Goal: Navigation & Orientation: Find specific page/section

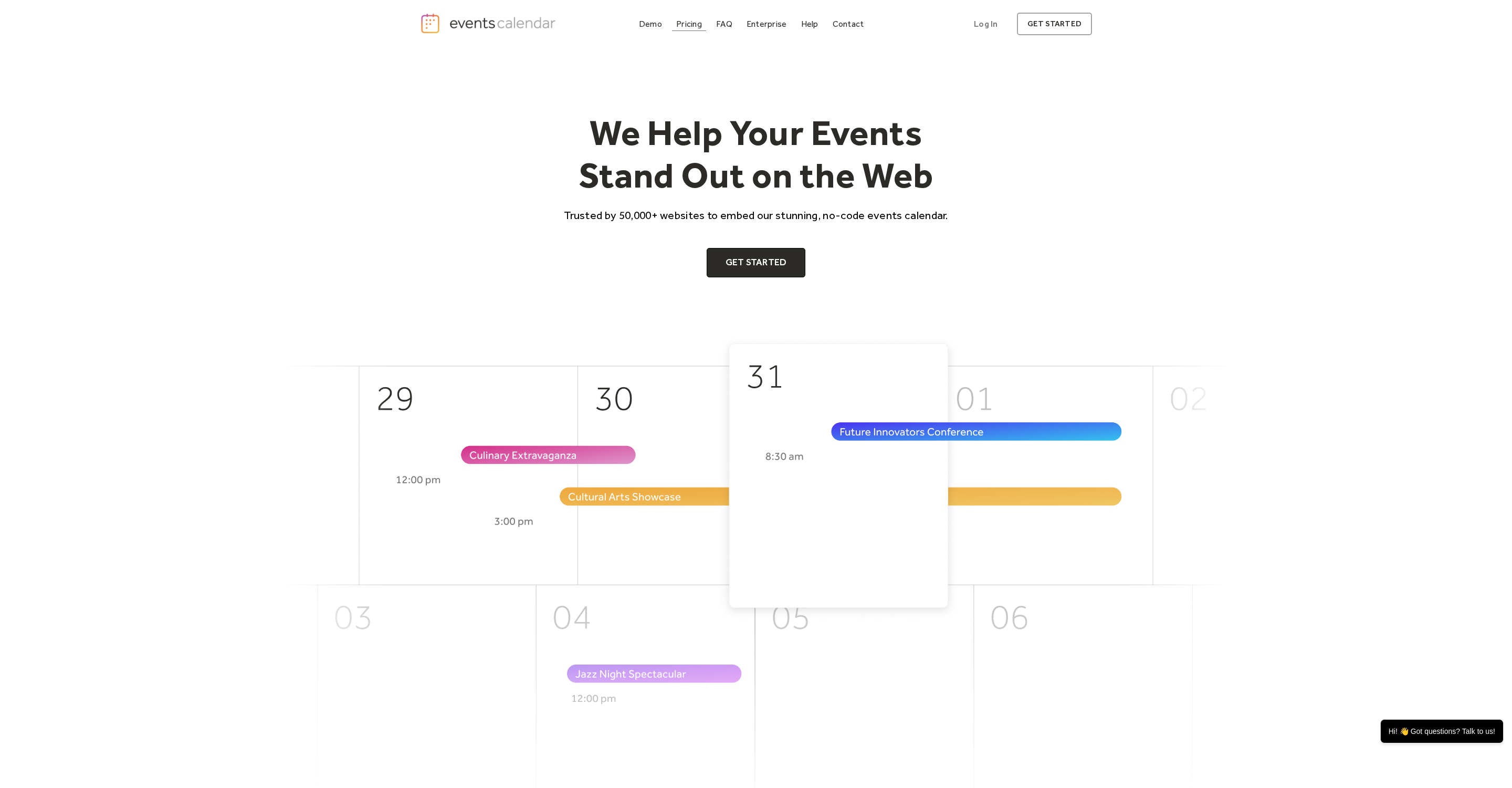
click at [689, 26] on div "Pricing" at bounding box center [689, 24] width 26 height 6
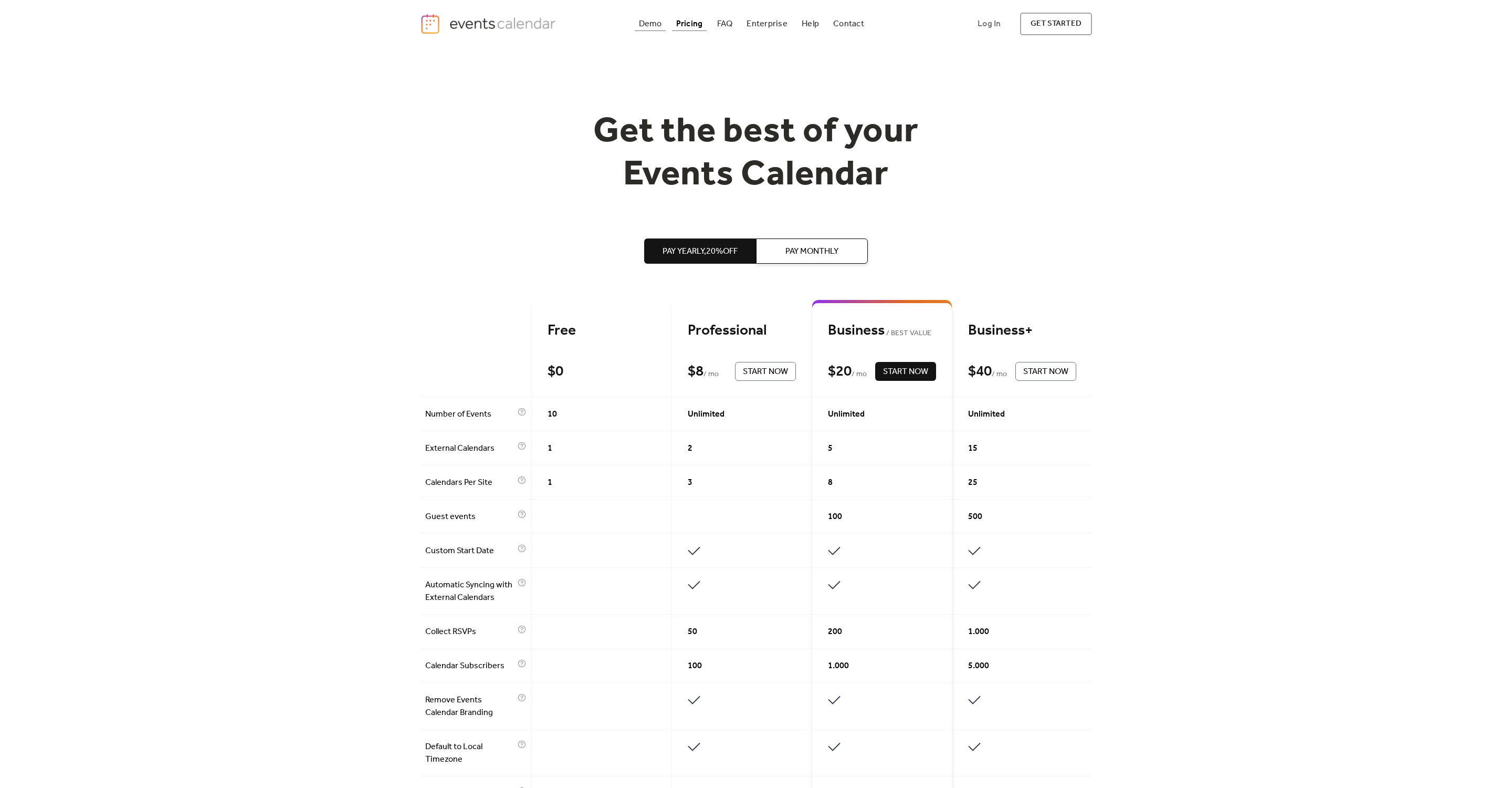
click at [649, 21] on div "Demo" at bounding box center [650, 24] width 23 height 6
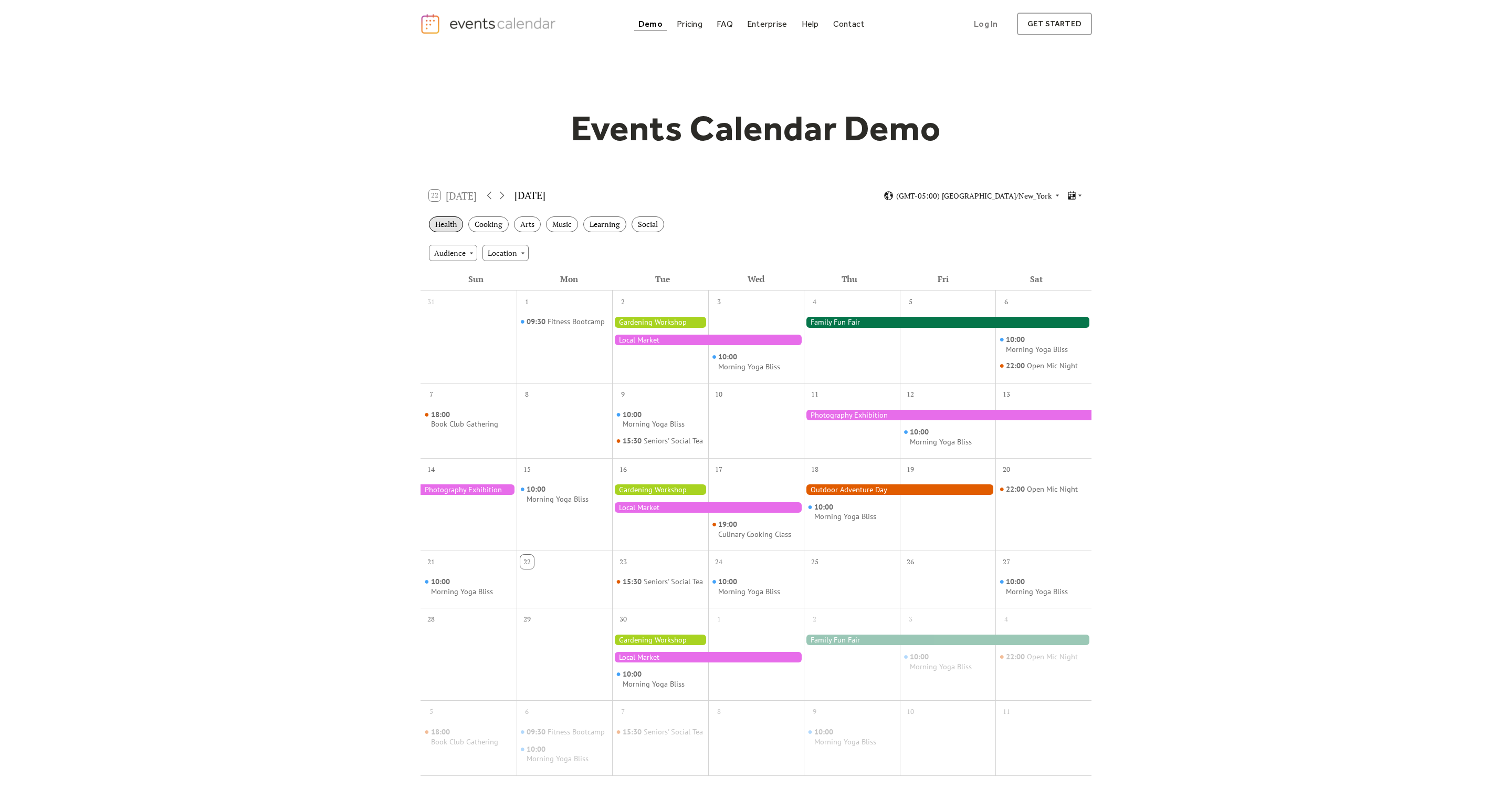
click at [443, 224] on div "Health" at bounding box center [446, 224] width 35 height 16
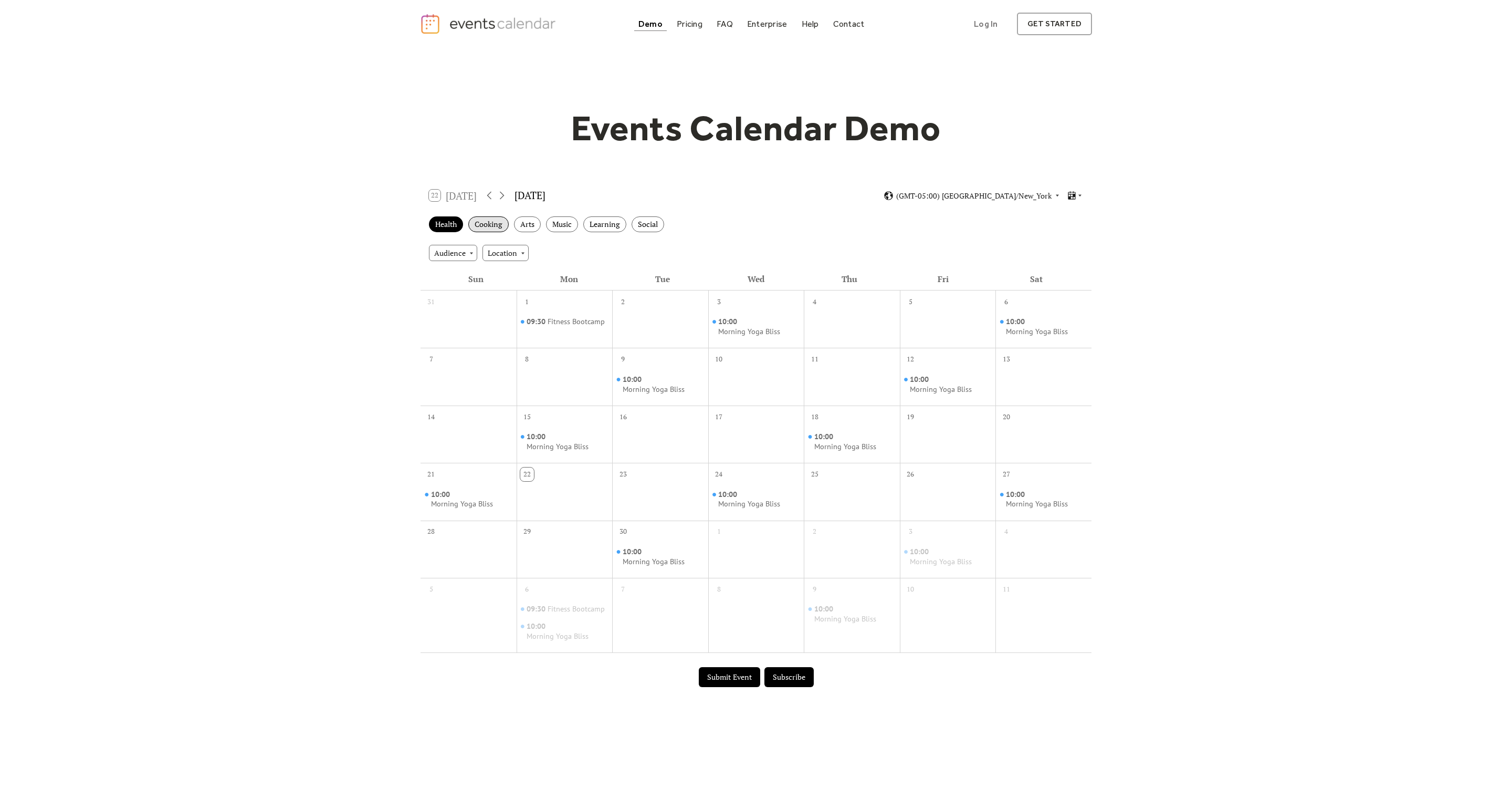
click at [484, 220] on div "Cooking" at bounding box center [488, 224] width 40 height 16
click at [530, 220] on div "Arts" at bounding box center [528, 224] width 27 height 16
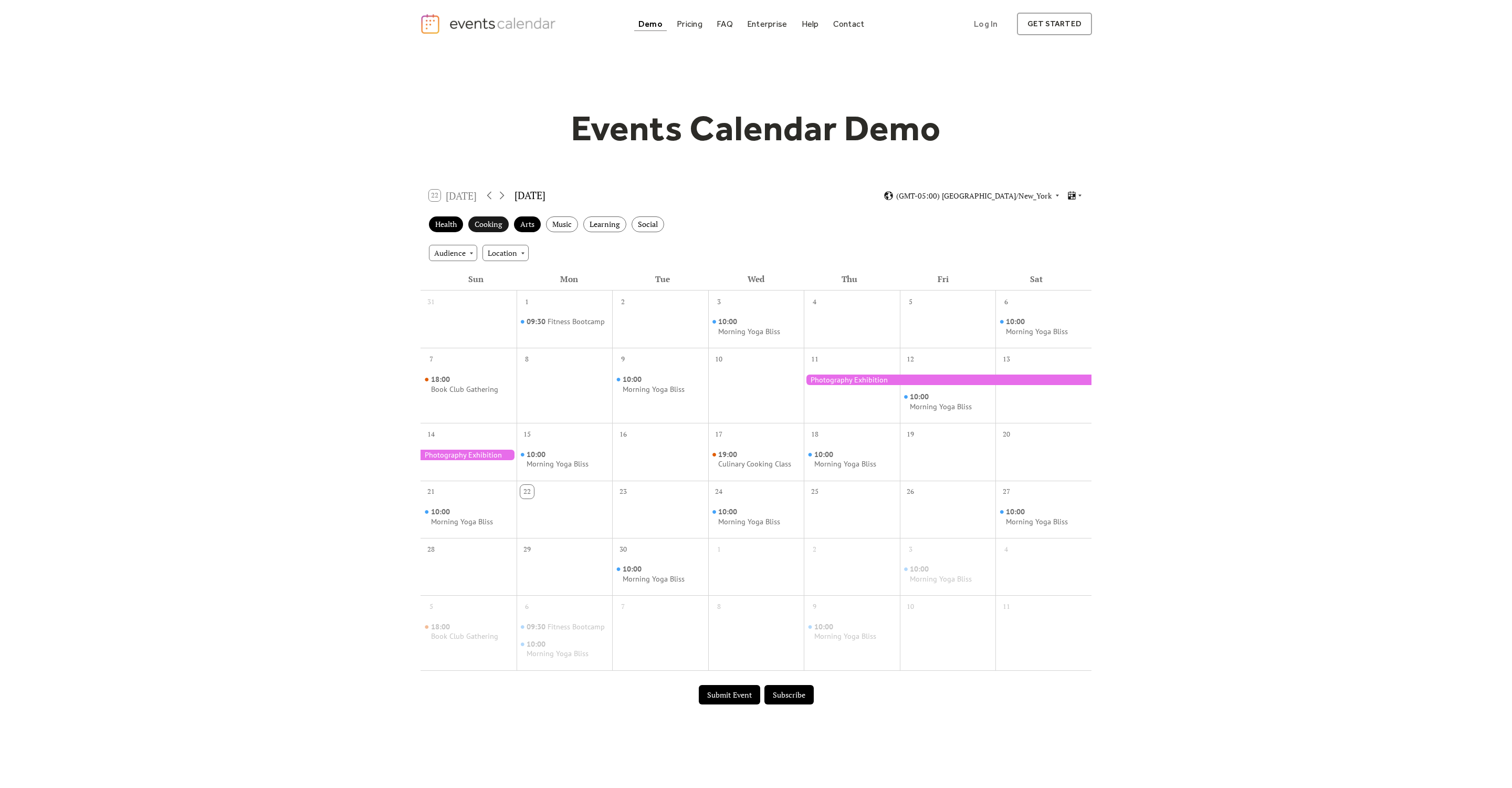
click at [485, 224] on div "Cooking" at bounding box center [488, 224] width 40 height 16
click at [447, 223] on div "Health" at bounding box center [446, 224] width 35 height 16
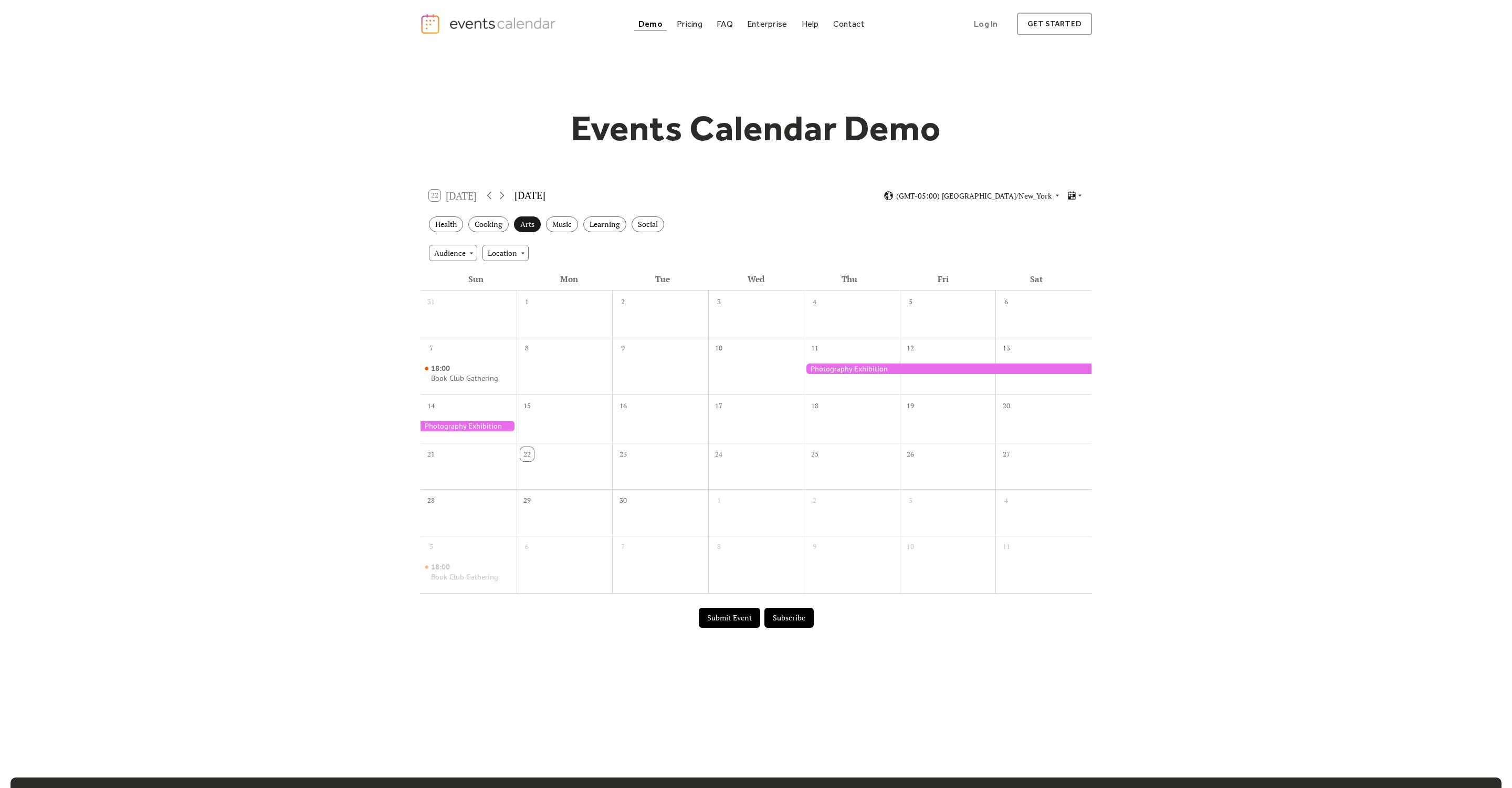
click at [525, 224] on div "Arts" at bounding box center [528, 224] width 27 height 16
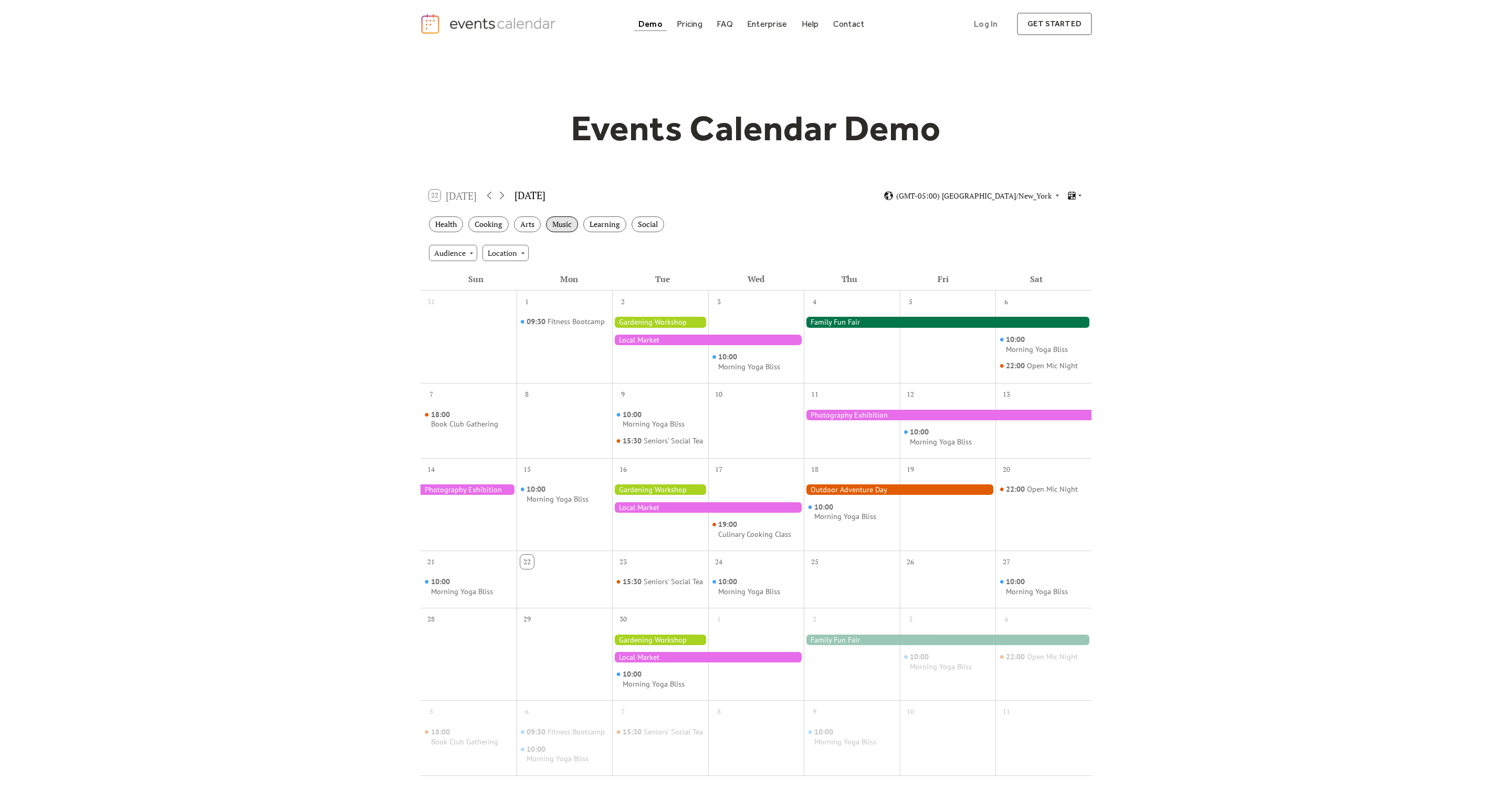
click at [562, 224] on div "Music" at bounding box center [562, 224] width 32 height 16
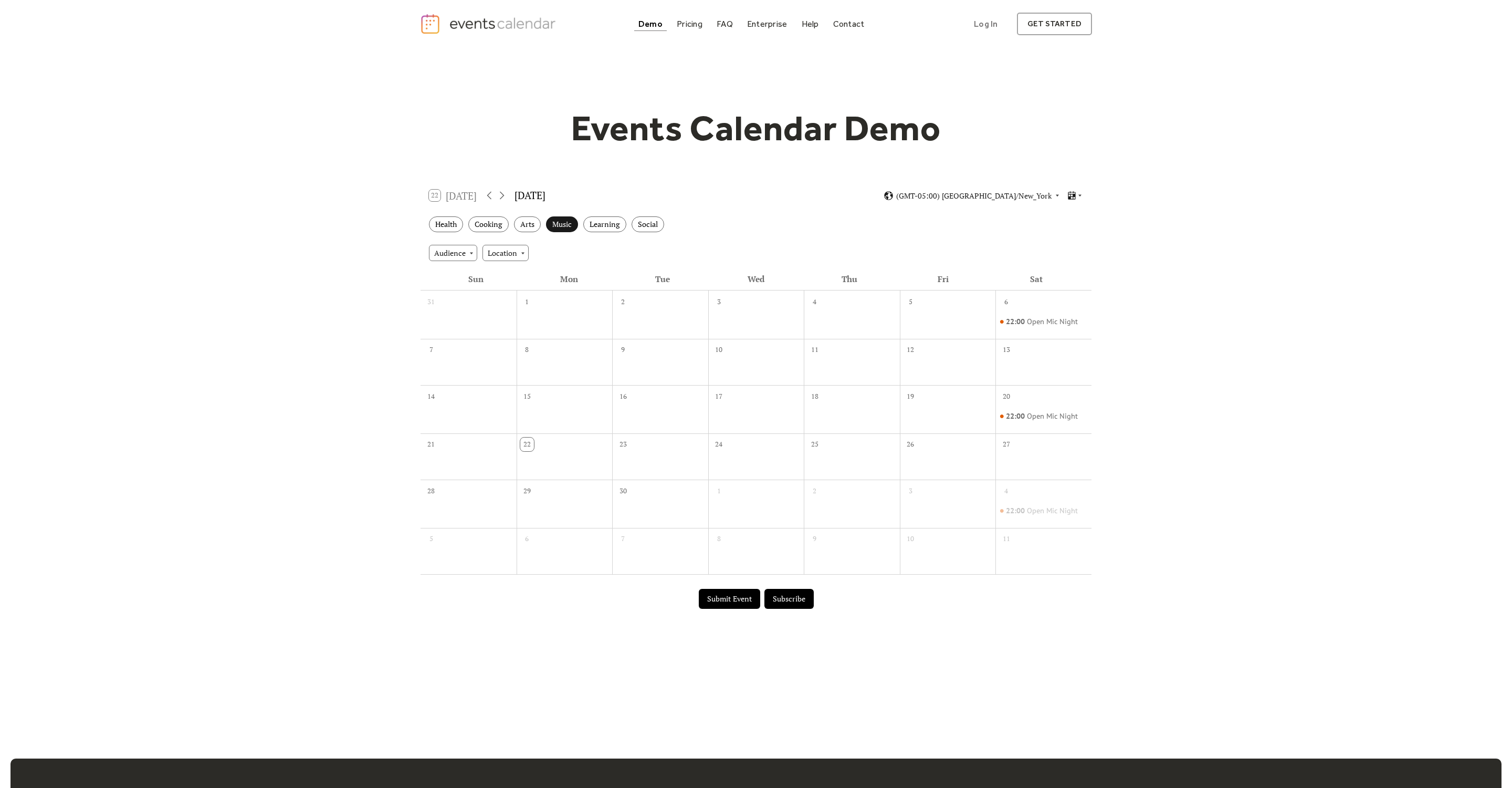
click at [562, 224] on div "Music" at bounding box center [562, 224] width 32 height 16
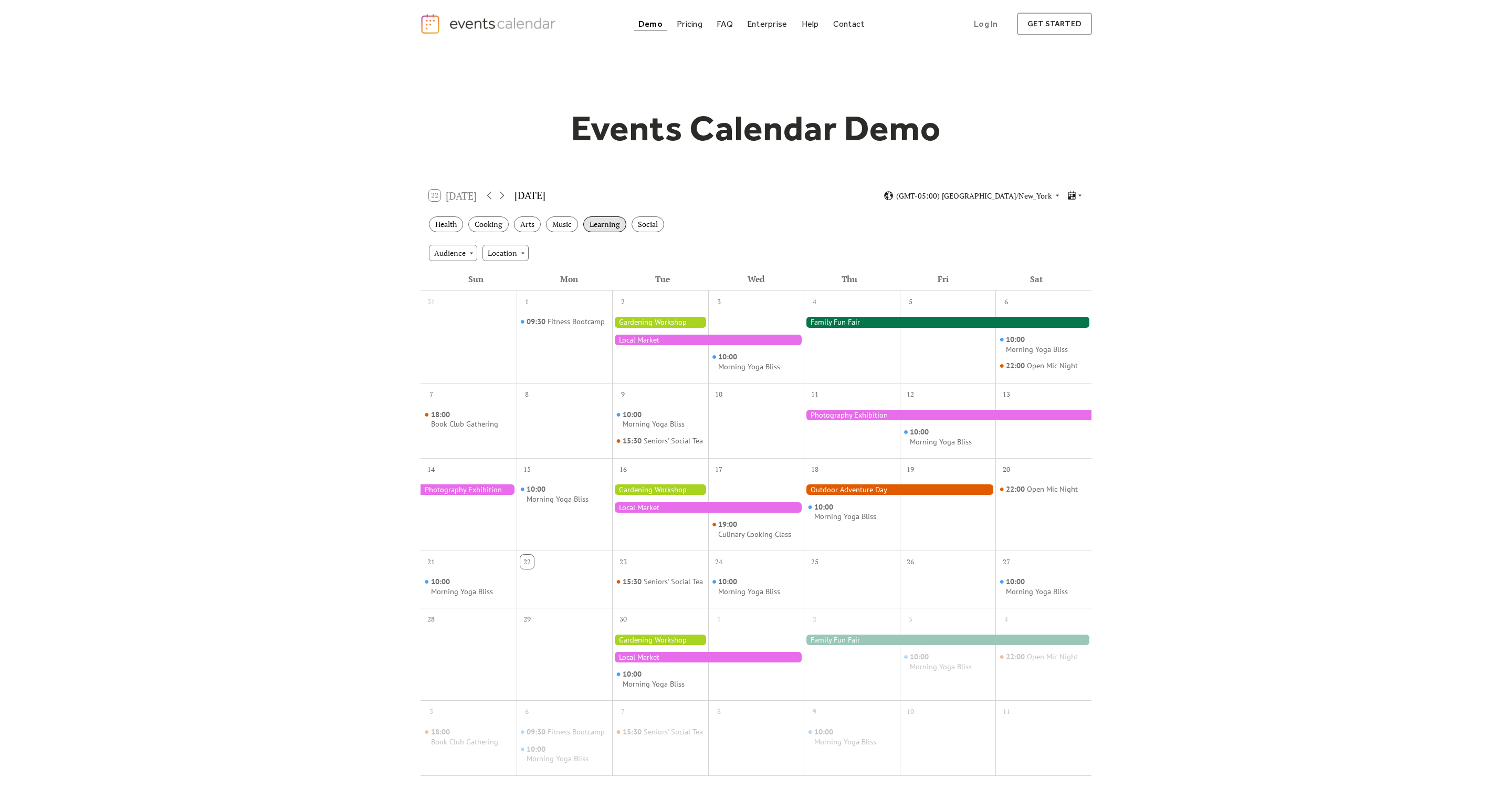
click at [615, 220] on div "Learning" at bounding box center [604, 224] width 43 height 16
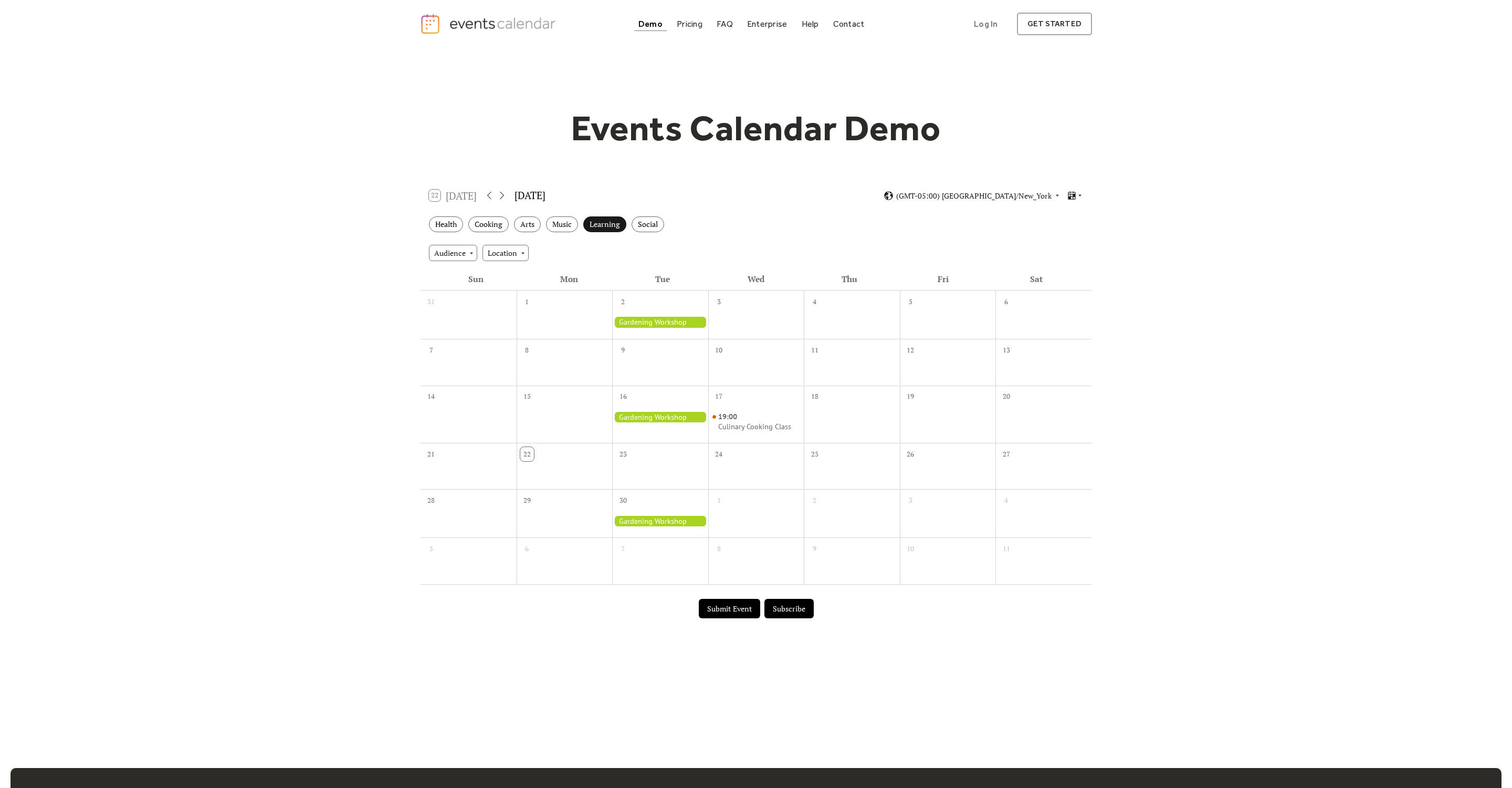
click at [615, 220] on div "Learning" at bounding box center [604, 224] width 43 height 16
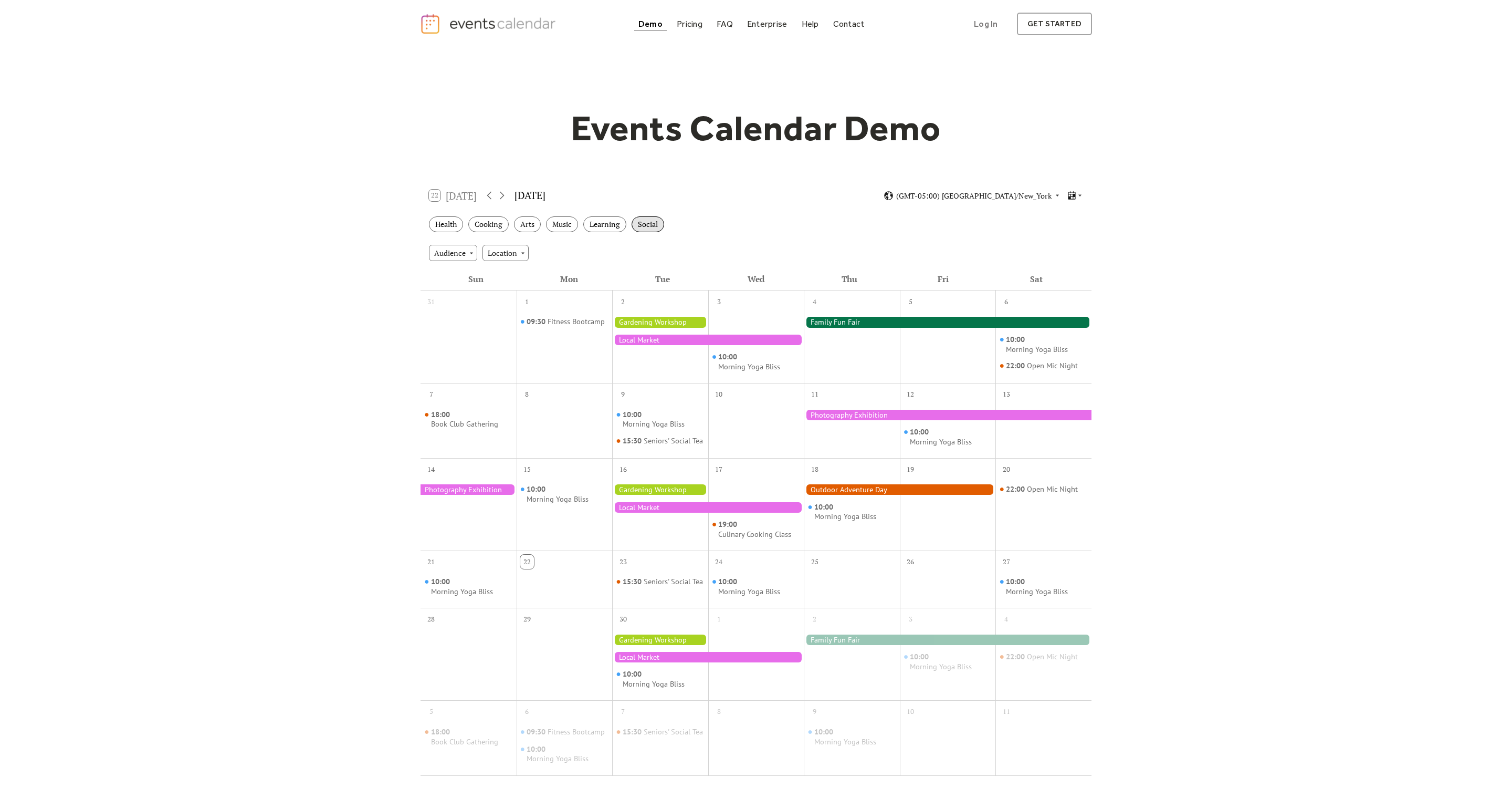
click at [648, 220] on div "Social" at bounding box center [647, 224] width 33 height 16
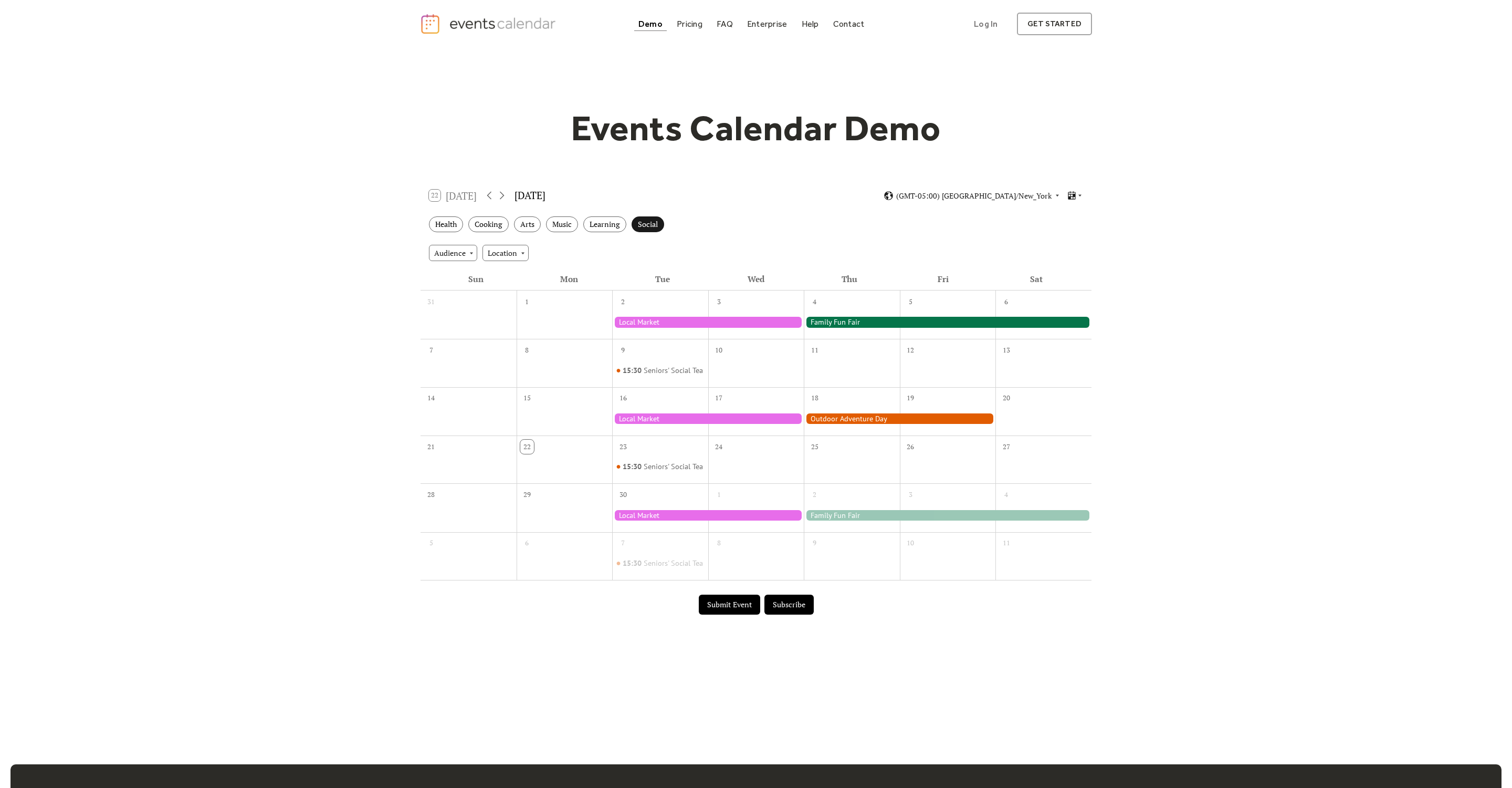
click at [648, 220] on div "Social" at bounding box center [647, 224] width 33 height 16
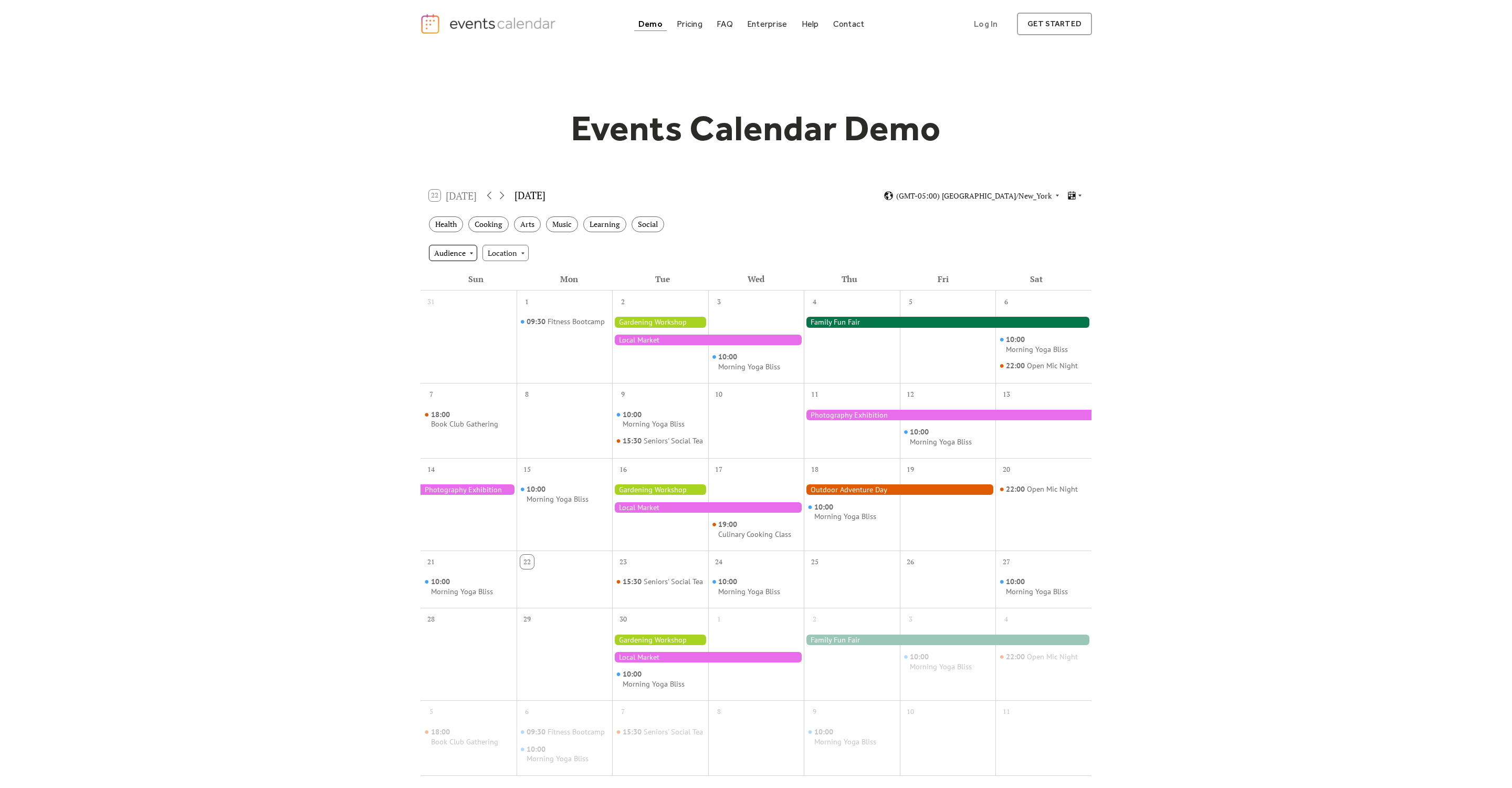
click at [463, 249] on div "Audience" at bounding box center [453, 253] width 48 height 16
click at [336, 249] on div "Events Calendar Demo Loading the Events Calendar..." at bounding box center [756, 461] width 1512 height 827
